Goal: Information Seeking & Learning: Learn about a topic

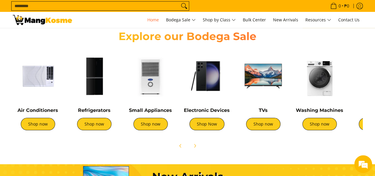
scroll to position [0, 236]
click at [108, 129] on div "Refrigerators Shop now" at bounding box center [94, 121] width 50 height 29
click at [95, 123] on link "Shop now" at bounding box center [94, 124] width 34 height 12
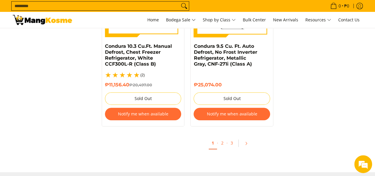
scroll to position [1333, 0]
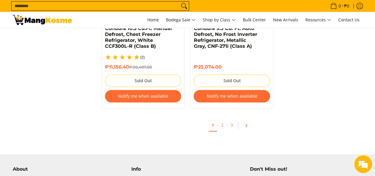
click at [248, 120] on link "Pagination" at bounding box center [248, 125] width 14 height 10
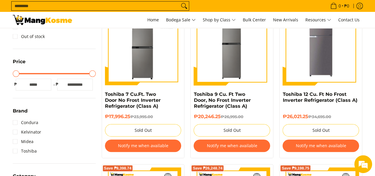
scroll to position [117, 0]
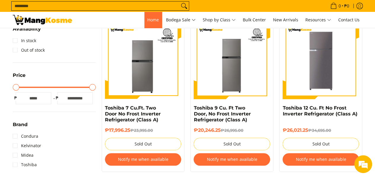
click at [150, 18] on span "Home" at bounding box center [153, 20] width 12 height 6
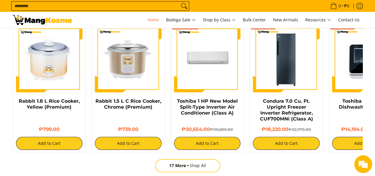
scroll to position [415, 0]
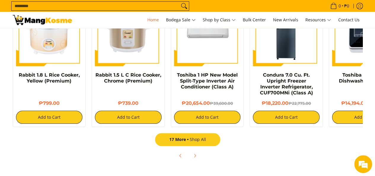
click at [198, 143] on link "17 More Shop All" at bounding box center [187, 139] width 65 height 13
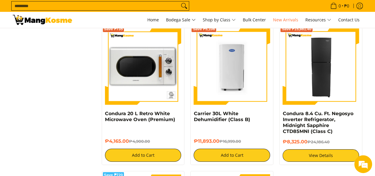
scroll to position [978, 0]
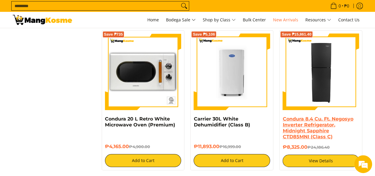
click at [328, 116] on link "Condura 8.4 Cu. Ft. Negosyo Inverter Refrigerator, Midnight Sapphire CTD85MNI (…" at bounding box center [317, 127] width 71 height 23
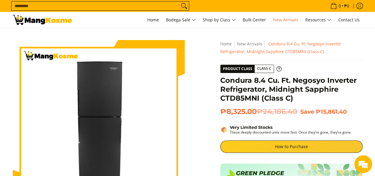
scroll to position [89, 0]
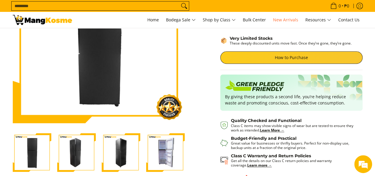
click at [169, 144] on img "Condura 8.4 Cu. Ft. Negosyo Inverter Refrigerator, Midnight Sapphire CTD85MNI (…" at bounding box center [165, 152] width 39 height 39
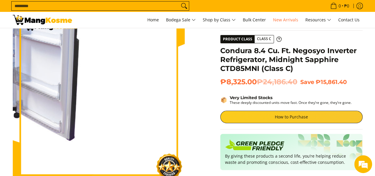
scroll to position [0, 0]
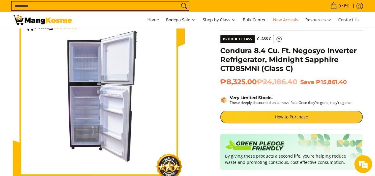
click at [260, 39] on span "Class C" at bounding box center [264, 38] width 19 height 7
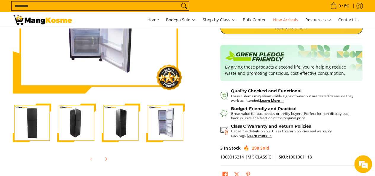
scroll to position [30, 0]
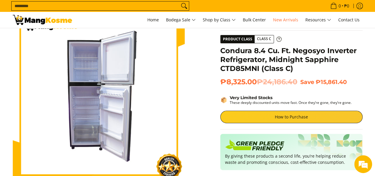
click at [277, 38] on icon at bounding box center [278, 38] width 5 height 5
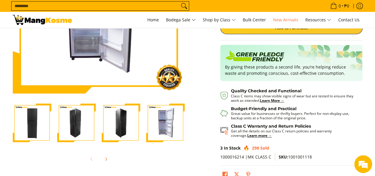
scroll to position [148, 0]
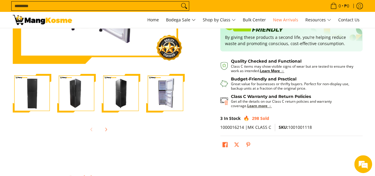
click at [251, 105] on strong "Learn more →" at bounding box center [259, 105] width 25 height 5
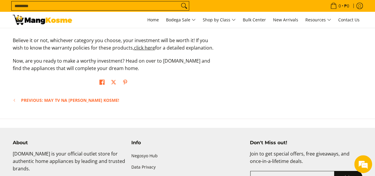
scroll to position [830, 0]
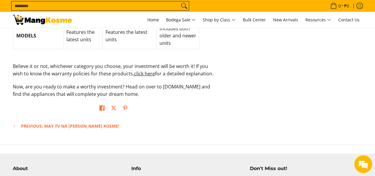
click at [15, 122] on div "Previous: May TV na sa Mang Kosme!" at bounding box center [113, 125] width 201 height 7
click at [14, 125] on icon at bounding box center [14, 126] width 1 height 2
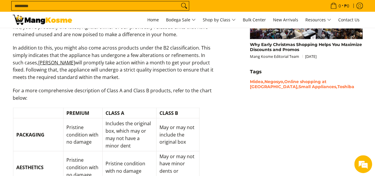
scroll to position [593, 0]
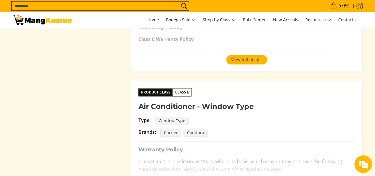
scroll to position [296, 0]
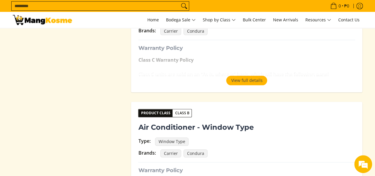
click at [249, 74] on p "Class C Warranty Policy Class C units are sold on an “As is, where is” basis, w…" at bounding box center [246, 73] width 217 height 35
click at [249, 79] on button "View full details" at bounding box center [246, 80] width 41 height 9
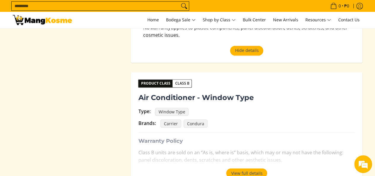
scroll to position [356, 0]
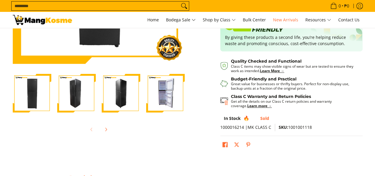
scroll to position [148, 0]
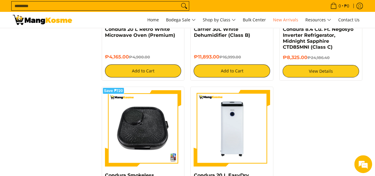
scroll to position [1067, 0]
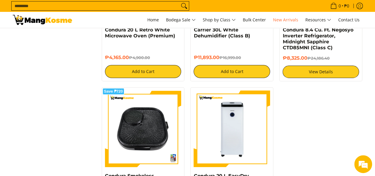
click at [44, 20] on img at bounding box center [42, 20] width 59 height 10
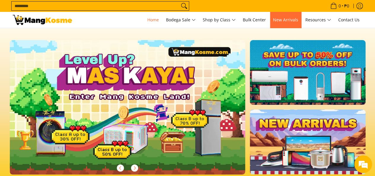
click at [299, 17] on link "New Arrivals" at bounding box center [285, 20] width 31 height 16
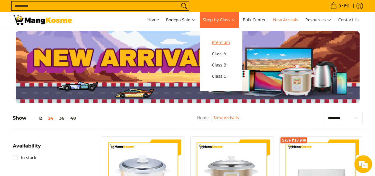
click at [226, 46] on span "Premium" at bounding box center [221, 42] width 18 height 7
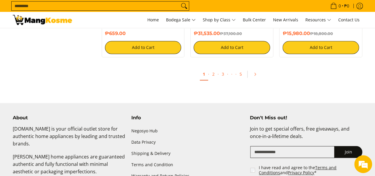
scroll to position [1274, 0]
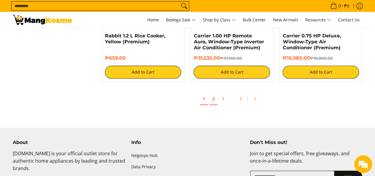
click at [213, 100] on link "2" at bounding box center [213, 99] width 8 height 12
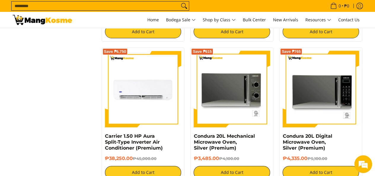
scroll to position [1156, 0]
